Goal: Task Accomplishment & Management: Complete application form

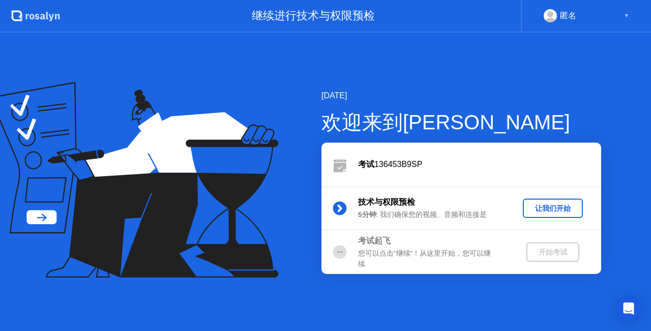
click at [565, 210] on div "让我们开始" at bounding box center [553, 208] width 52 height 10
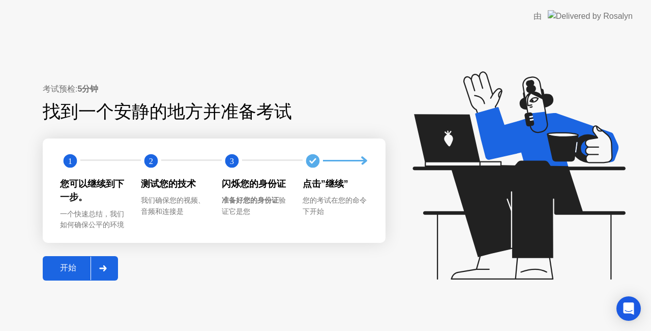
click at [76, 260] on button "开始" at bounding box center [80, 268] width 75 height 24
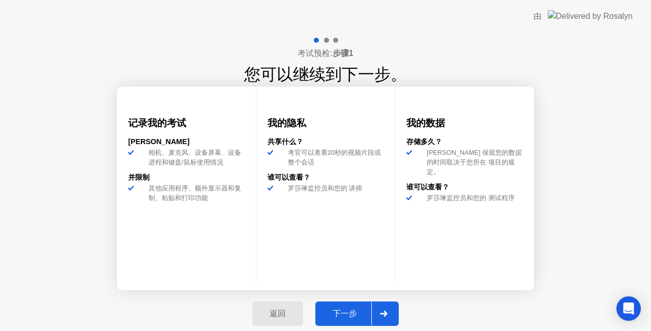
click at [333, 309] on div "下一步" at bounding box center [344, 313] width 53 height 11
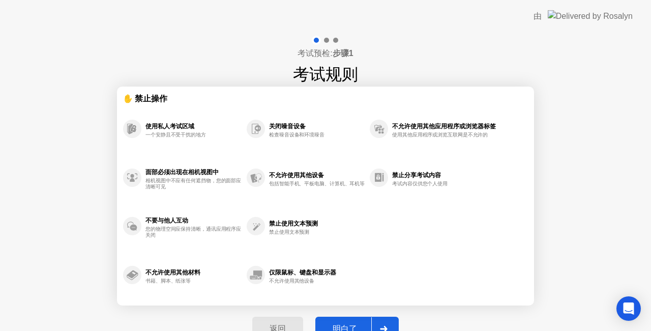
click at [345, 319] on button "明白了" at bounding box center [356, 328] width 83 height 24
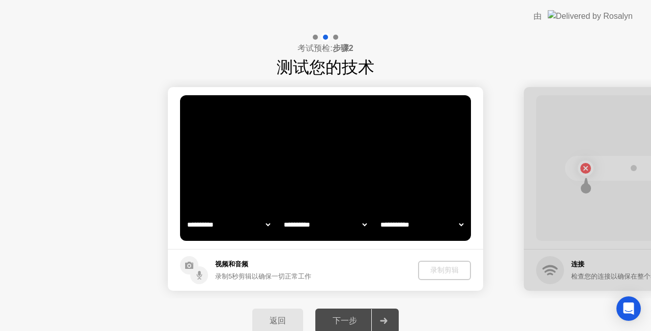
select select "**********"
select select "*******"
click at [460, 266] on div "录制剪辑" at bounding box center [445, 270] width 45 height 10
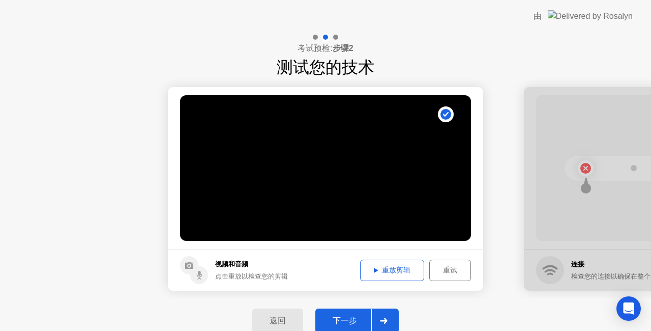
click at [352, 310] on button "下一步" at bounding box center [356, 320] width 83 height 24
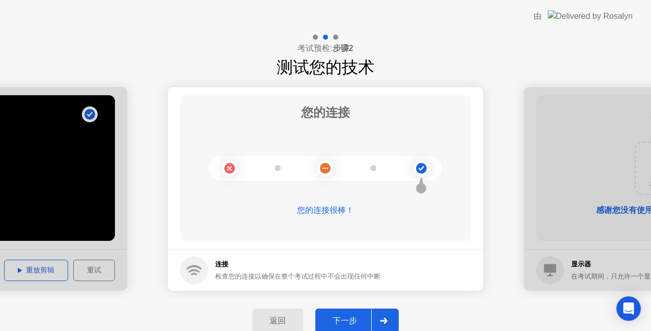
click at [352, 310] on button "下一步" at bounding box center [356, 320] width 83 height 24
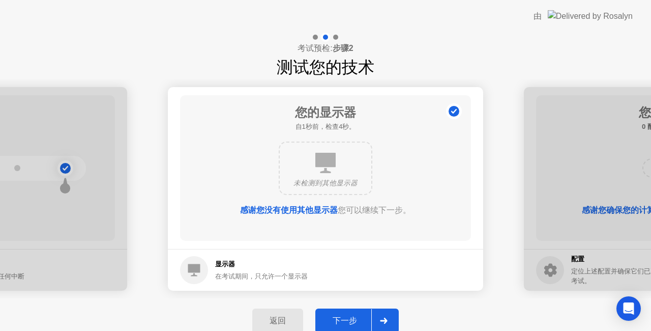
click at [352, 310] on button "下一步" at bounding box center [356, 320] width 83 height 24
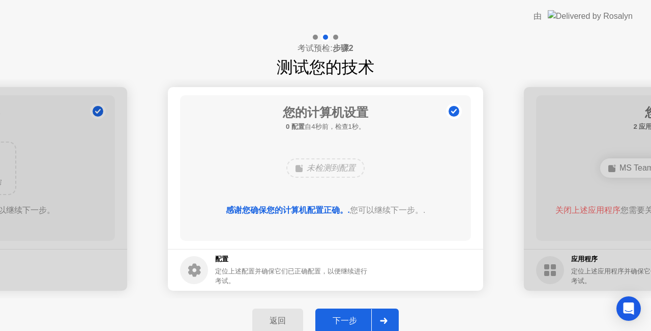
click at [350, 313] on button "下一步" at bounding box center [356, 320] width 83 height 24
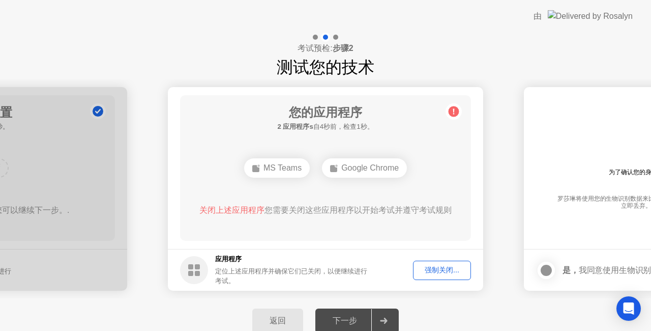
click at [444, 268] on div "强制关闭..." at bounding box center [441, 270] width 51 height 10
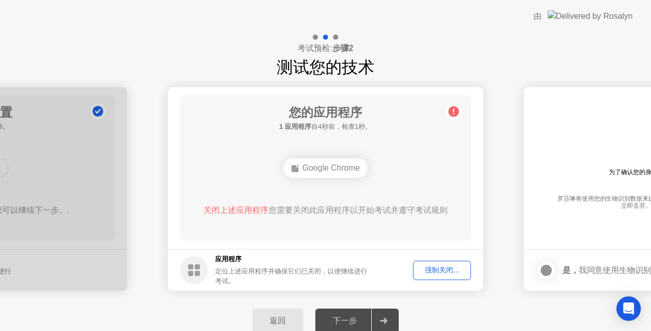
click at [449, 266] on div "强制关闭..." at bounding box center [441, 270] width 51 height 10
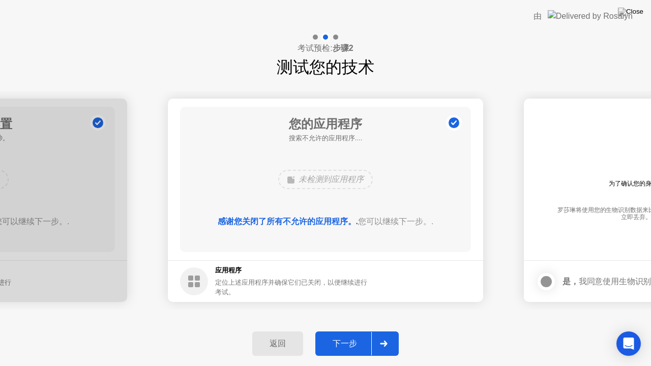
click at [351, 330] on div "下一步" at bounding box center [344, 344] width 53 height 11
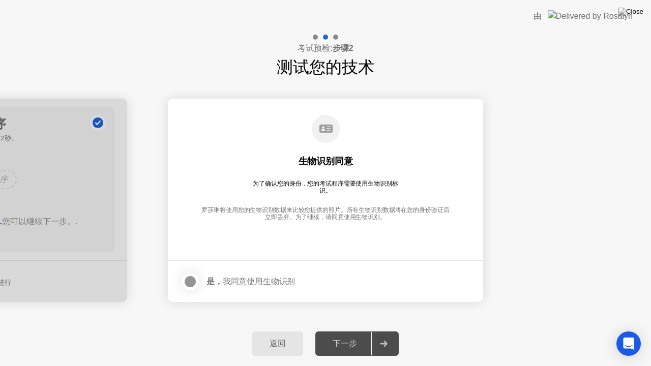
click at [185, 279] on div at bounding box center [190, 282] width 12 height 12
click at [361, 330] on div "下一步" at bounding box center [344, 344] width 53 height 11
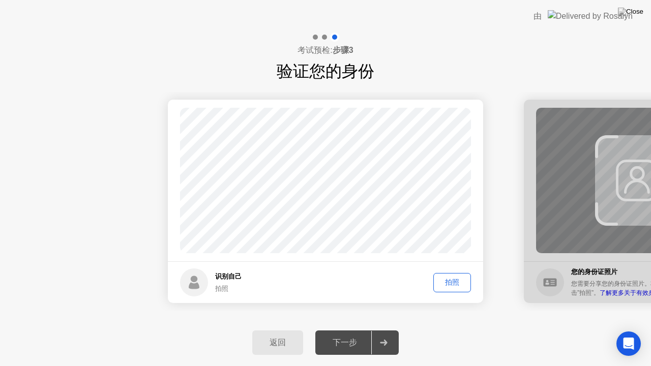
click at [458, 290] on button "拍照" at bounding box center [452, 282] width 38 height 19
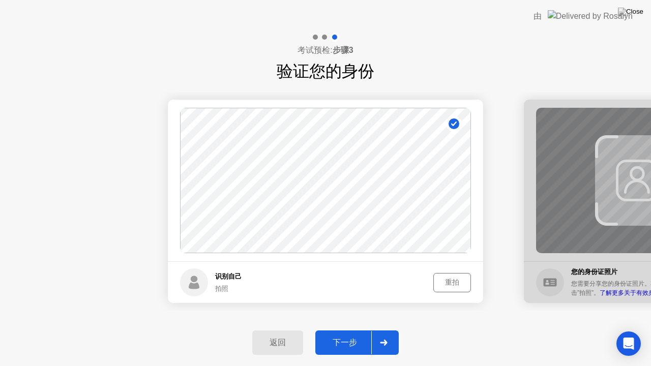
click at [347, 330] on button "下一步" at bounding box center [356, 343] width 83 height 24
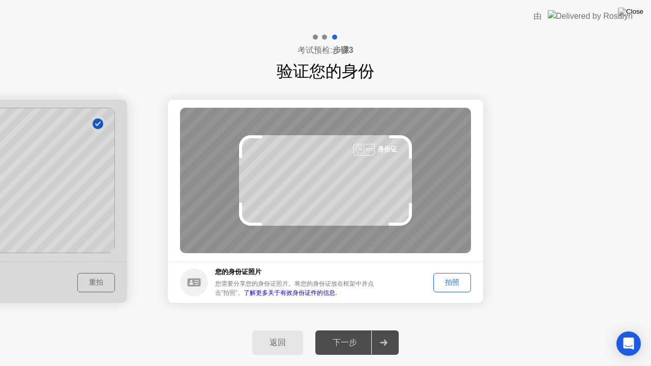
click at [368, 160] on div "身份证" at bounding box center [325, 180] width 291 height 145
click at [444, 279] on div "拍照" at bounding box center [452, 283] width 31 height 10
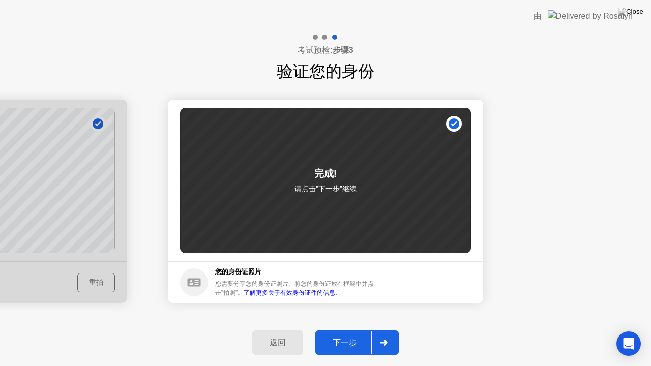
click at [331, 330] on div "下一步" at bounding box center [344, 343] width 53 height 11
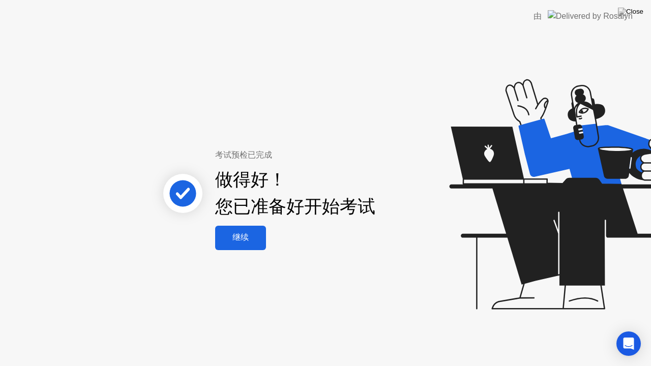
click at [239, 240] on div "继续" at bounding box center [240, 237] width 45 height 11
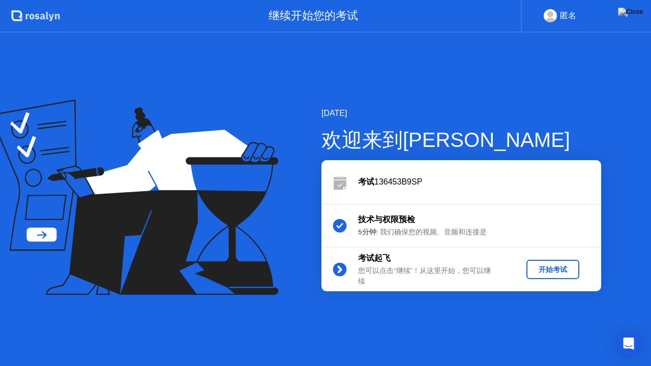
click at [575, 261] on button "开始考试" at bounding box center [552, 269] width 53 height 19
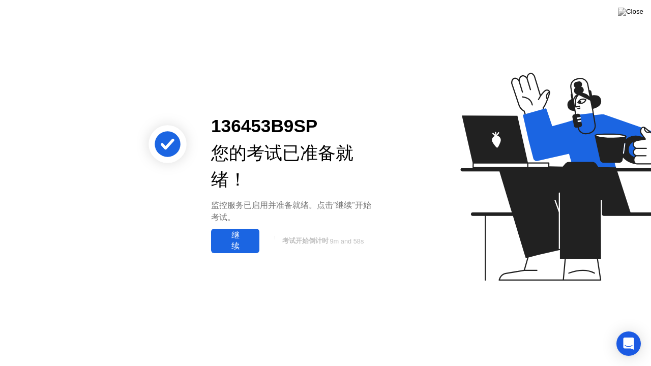
click at [234, 244] on div "继续" at bounding box center [235, 240] width 42 height 21
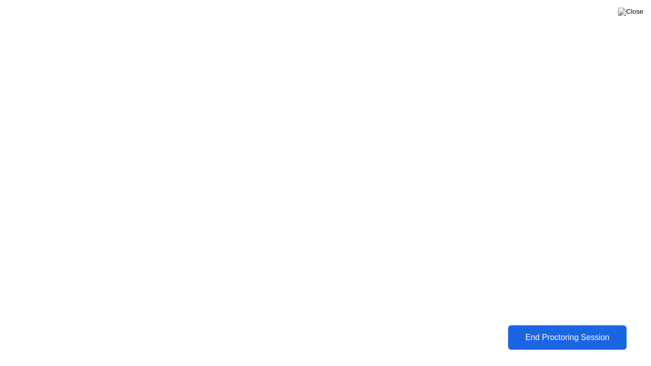
click at [598, 330] on div "End Proctoring Session" at bounding box center [567, 337] width 113 height 9
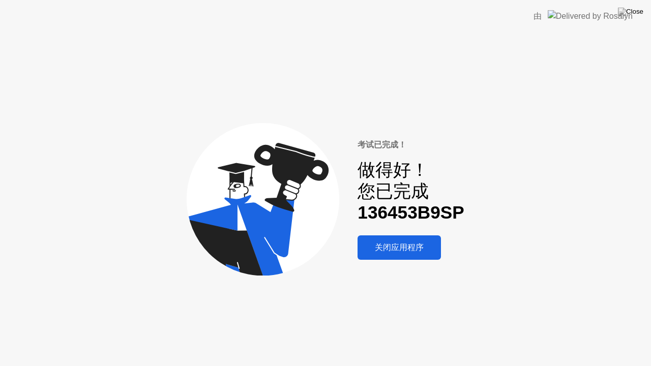
click at [393, 241] on button "关闭应用程序" at bounding box center [398, 247] width 83 height 24
